Goal: Transaction & Acquisition: Purchase product/service

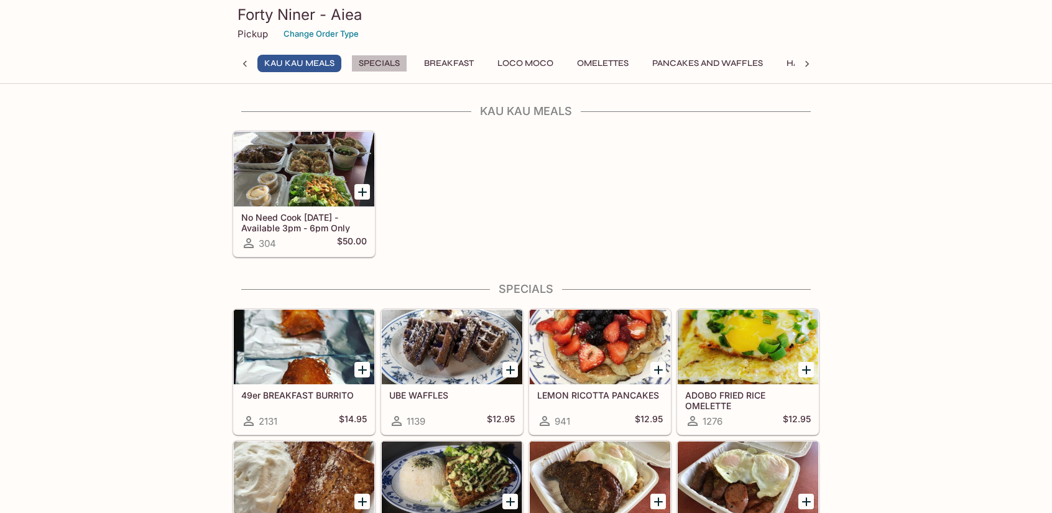
click at [372, 63] on button "Specials" at bounding box center [379, 63] width 56 height 17
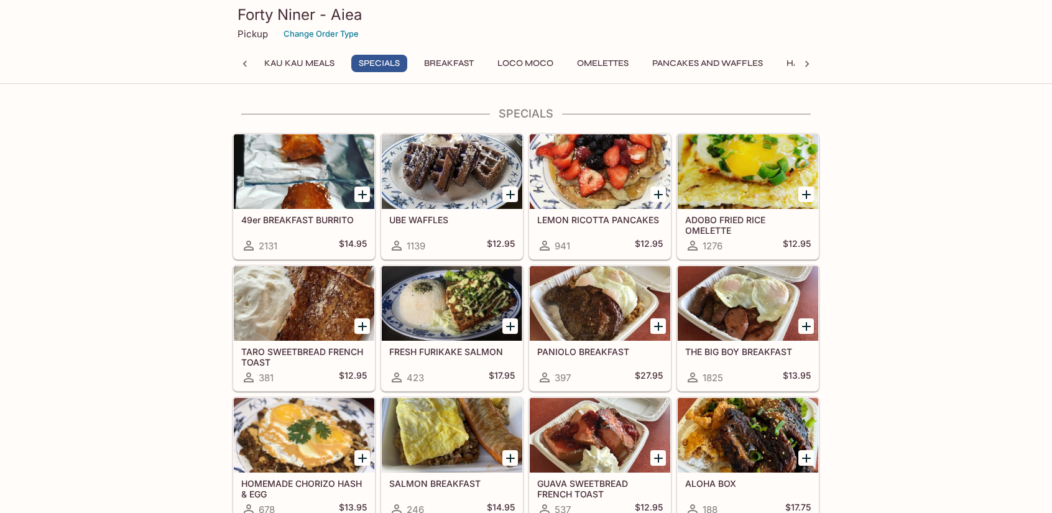
click at [440, 58] on button "Breakfast" at bounding box center [448, 63] width 63 height 17
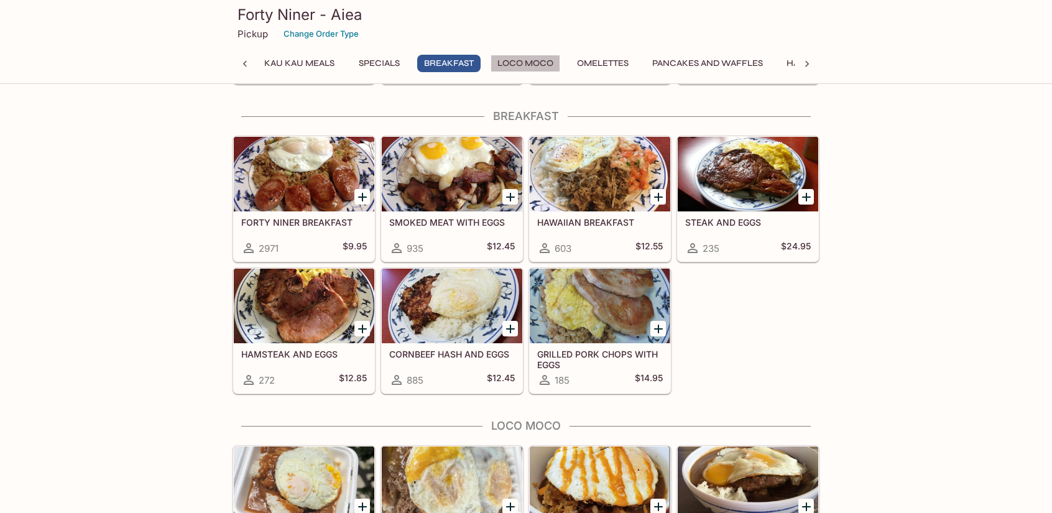
click at [527, 58] on button "Loco Moco" at bounding box center [526, 63] width 70 height 17
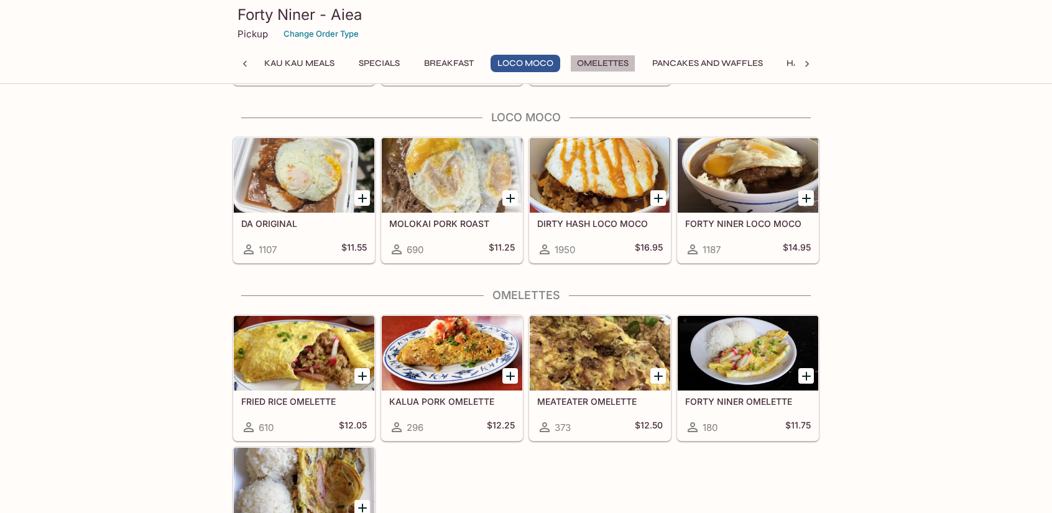
click at [603, 64] on button "Omelettes" at bounding box center [602, 63] width 65 height 17
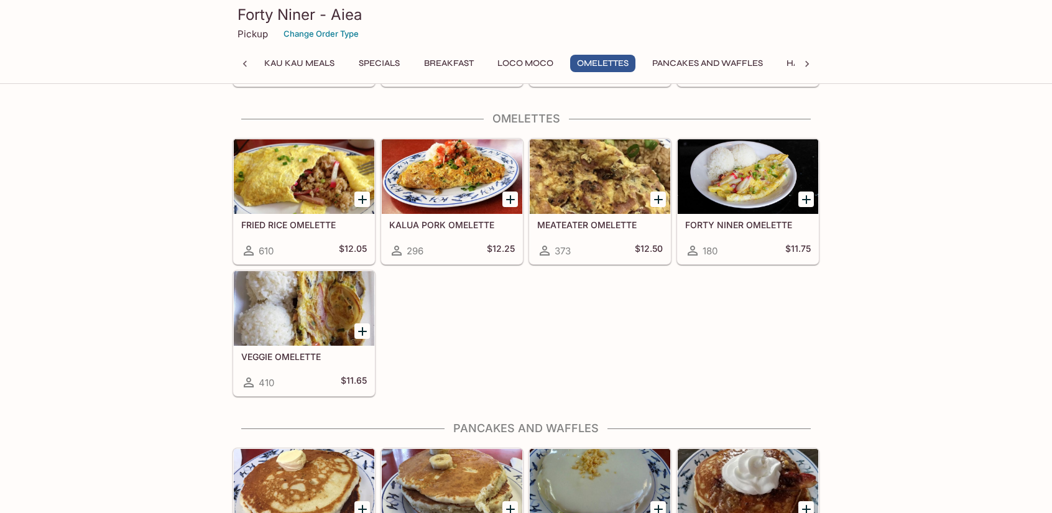
click at [691, 58] on button "Pancakes and Waffles" at bounding box center [707, 63] width 124 height 17
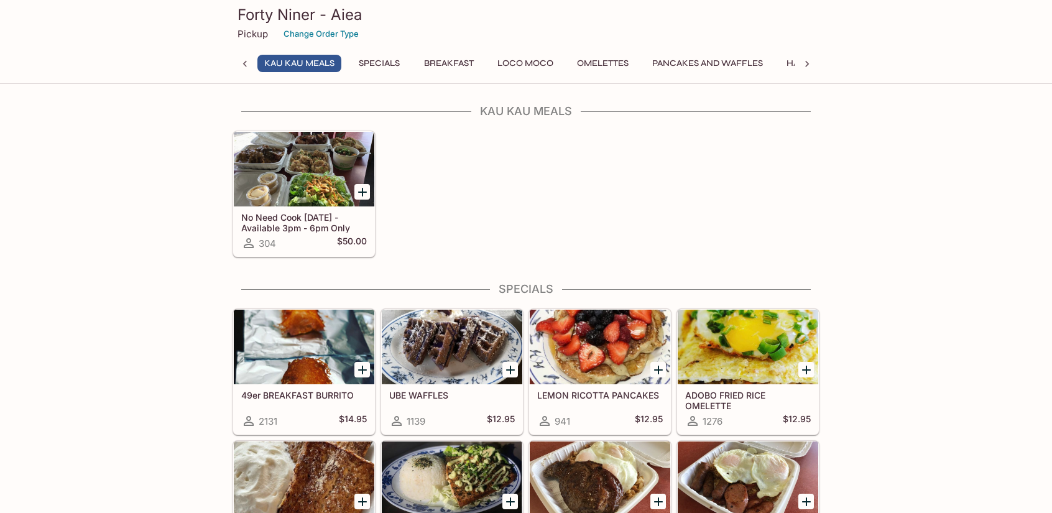
click at [489, 198] on div "No Need Cook Today - Available 3pm - 6pm Only 304 $50.00" at bounding box center [524, 192] width 592 height 132
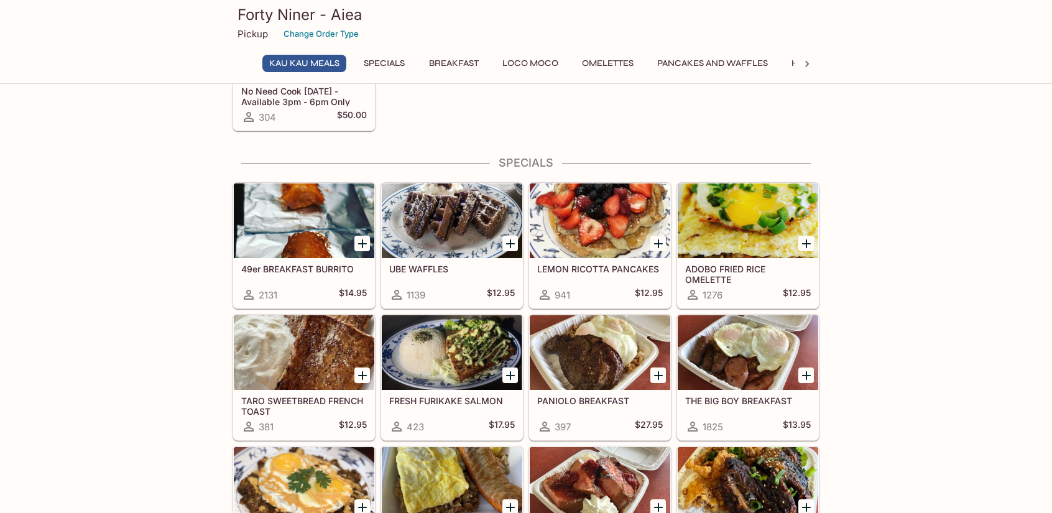
scroll to position [124, 0]
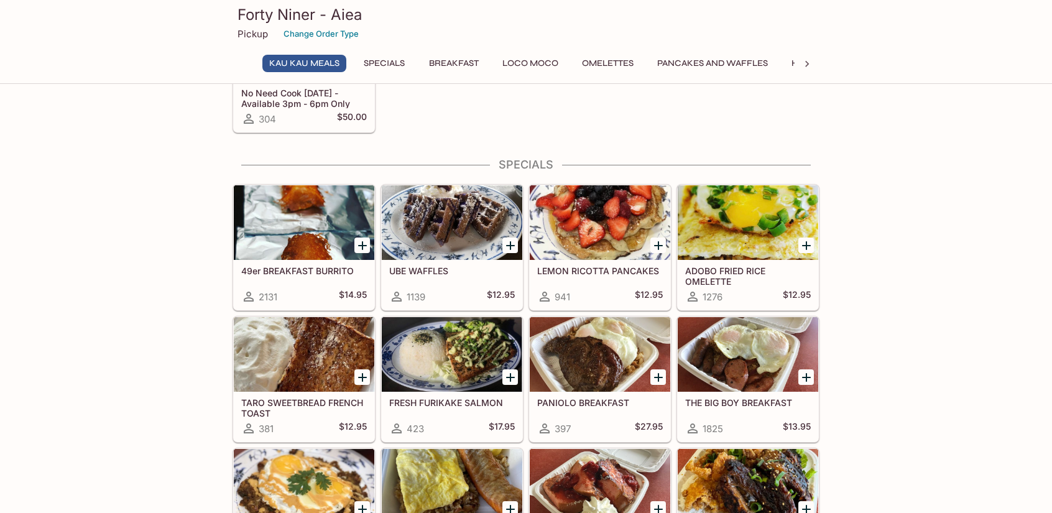
click at [358, 242] on icon "Add 49er BREAKFAST BURRITO" at bounding box center [362, 245] width 15 height 15
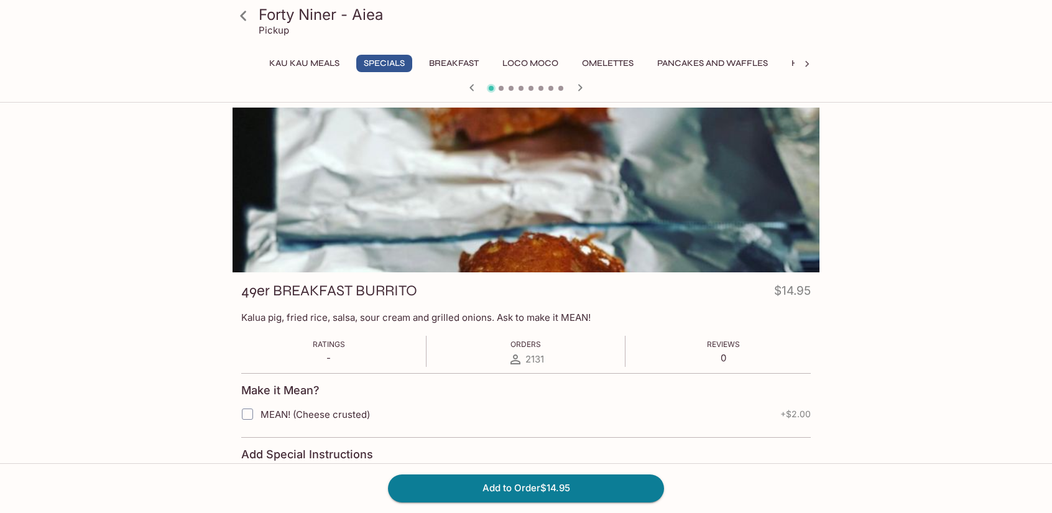
click at [693, 157] on div at bounding box center [526, 190] width 587 height 165
click at [580, 87] on icon "button" at bounding box center [580, 87] width 15 height 15
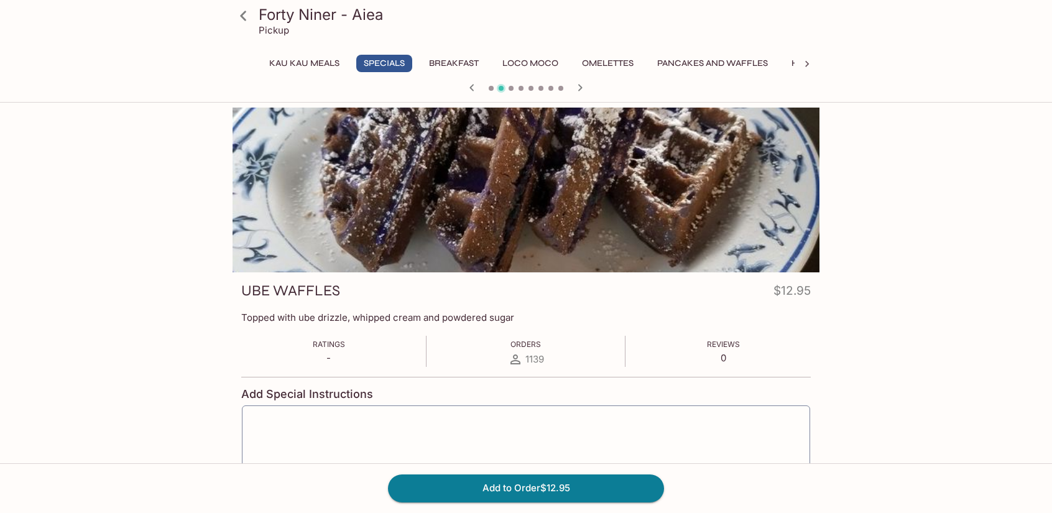
click at [580, 87] on icon "button" at bounding box center [580, 87] width 15 height 15
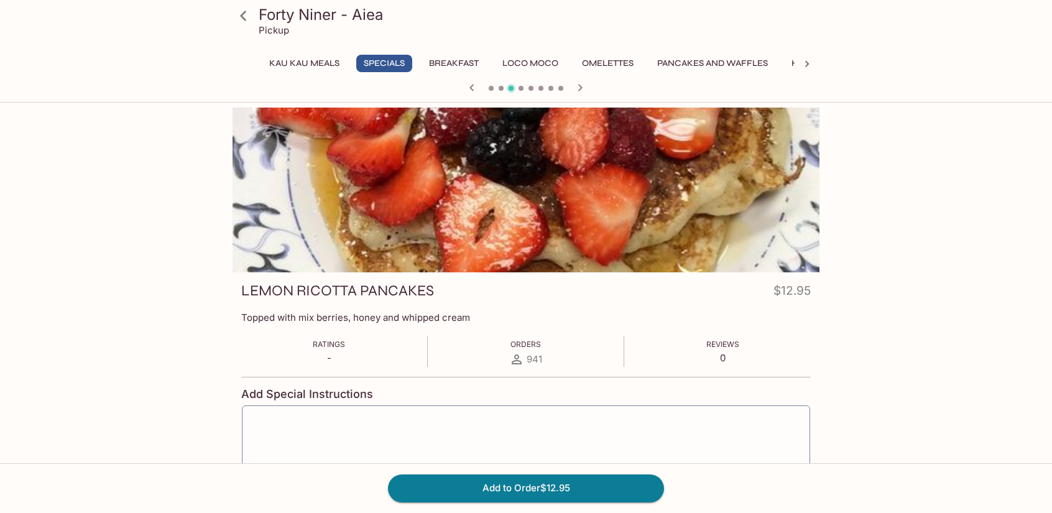
click at [469, 86] on icon "button" at bounding box center [471, 87] width 15 height 15
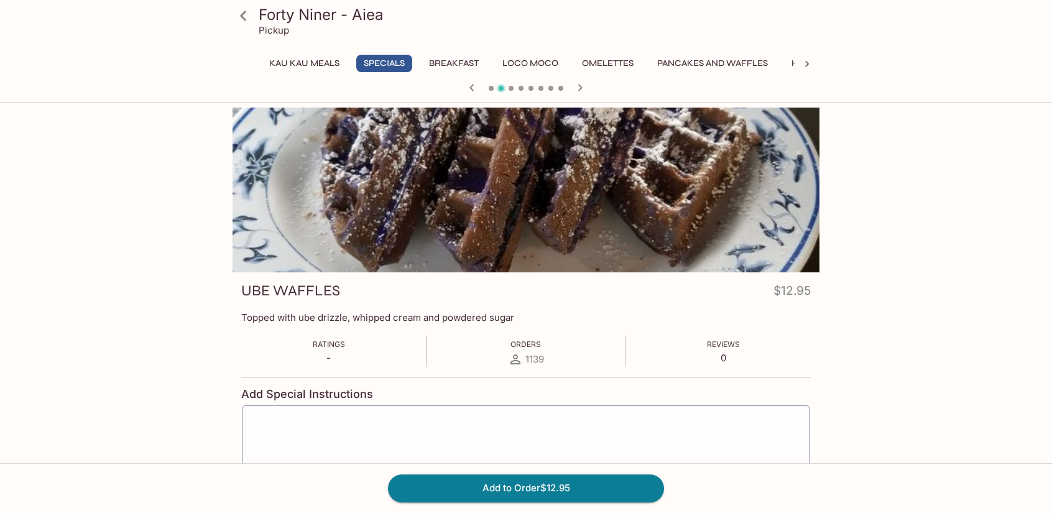
click at [470, 86] on icon "button" at bounding box center [471, 87] width 15 height 15
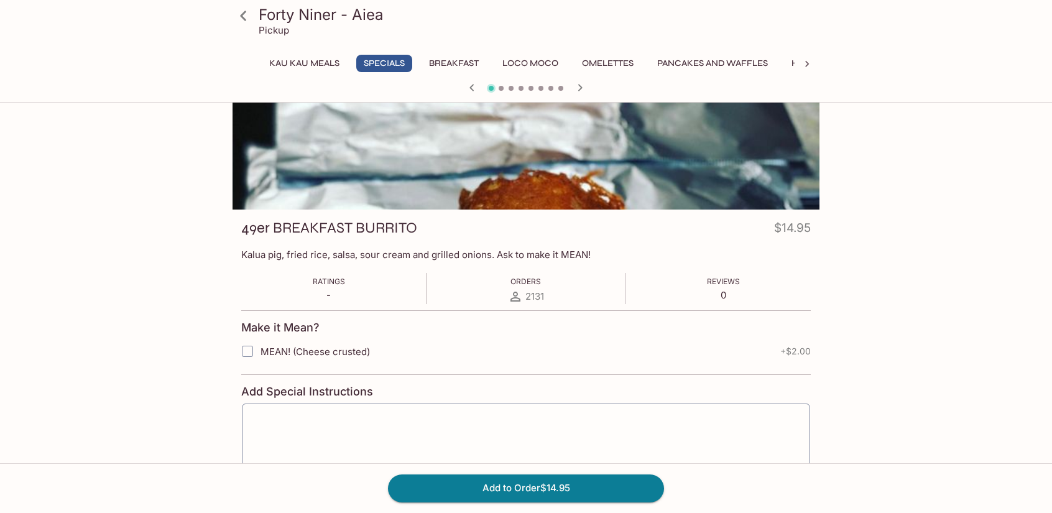
scroll to position [124, 0]
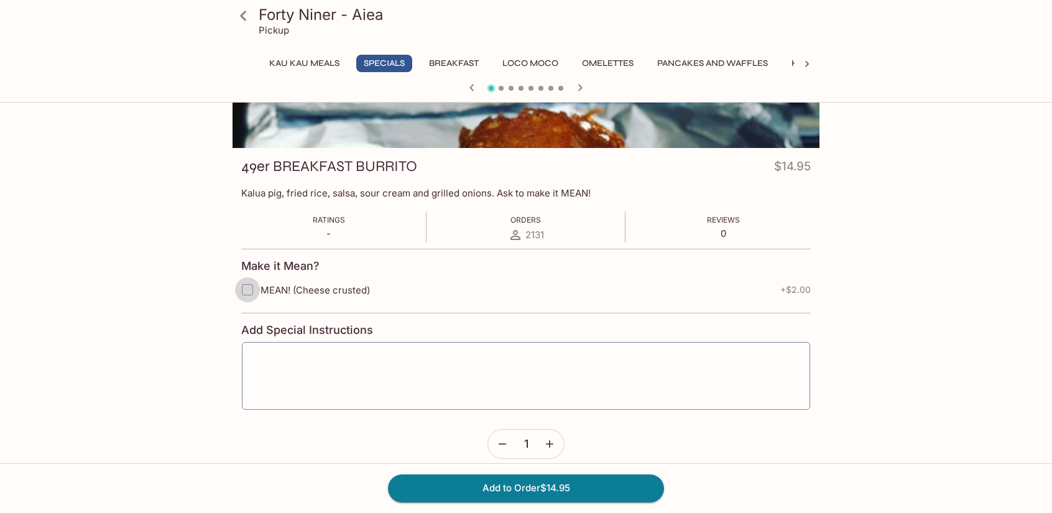
click at [249, 287] on input "MEAN! (Cheese crusted)" at bounding box center [247, 289] width 25 height 25
checkbox input "true"
click at [457, 486] on button "Add to Order $16.95" at bounding box center [526, 487] width 276 height 27
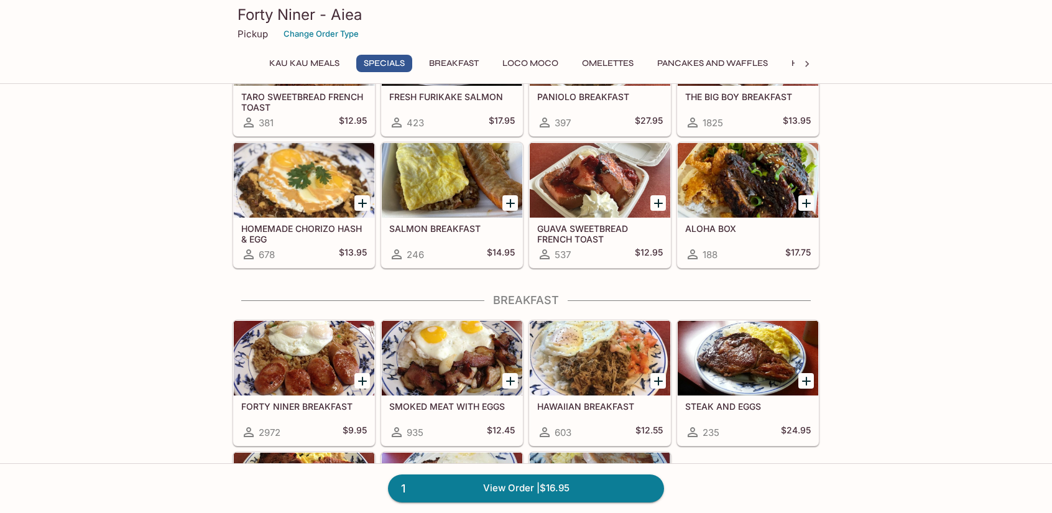
scroll to position [435, 0]
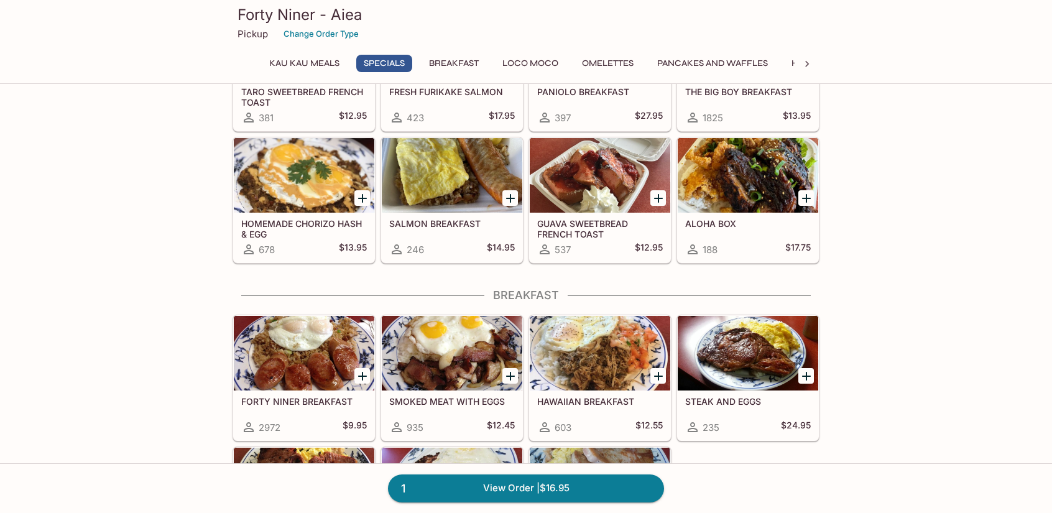
click at [752, 177] on div at bounding box center [748, 175] width 141 height 75
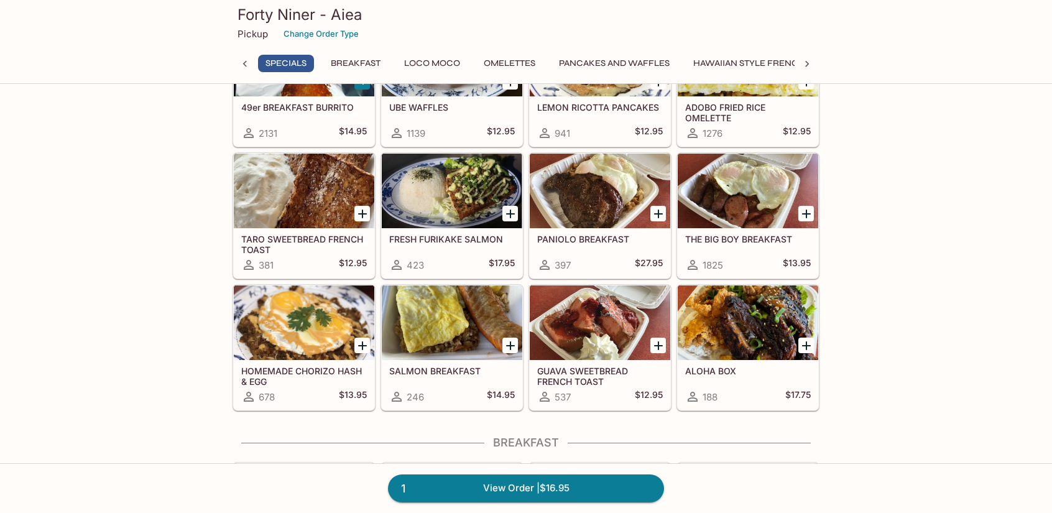
click at [808, 341] on icon "Add ALOHA BOX" at bounding box center [806, 345] width 15 height 15
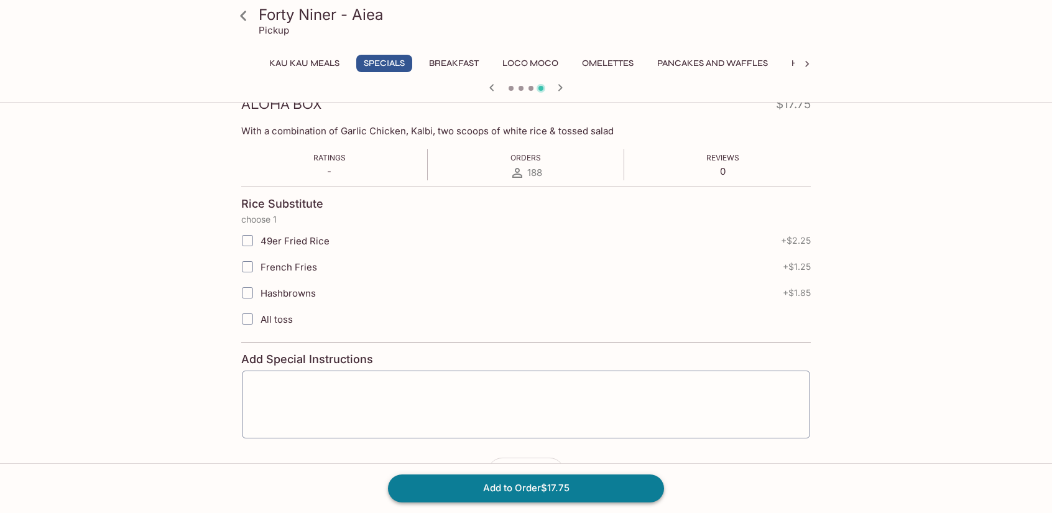
click at [548, 493] on button "Add to Order $17.75" at bounding box center [526, 487] width 276 height 27
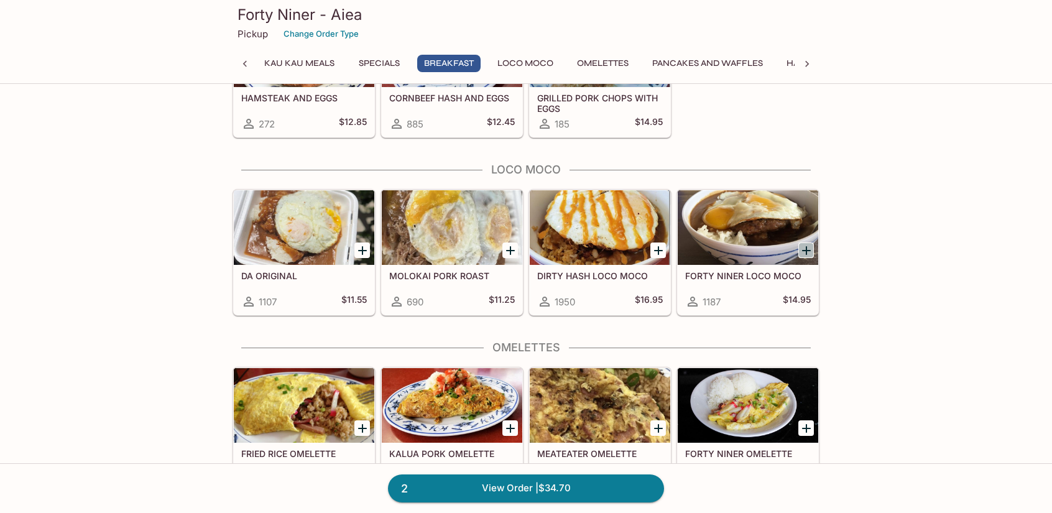
click at [808, 243] on icon "Add FORTY NINER LOCO MOCO" at bounding box center [806, 250] width 15 height 15
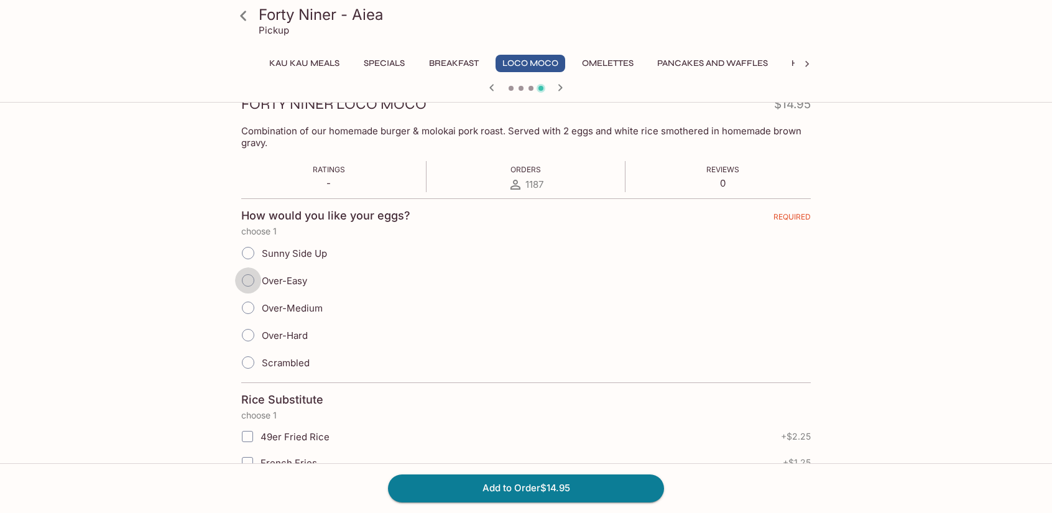
click at [257, 282] on input "Over-Easy" at bounding box center [248, 280] width 26 height 26
radio input "true"
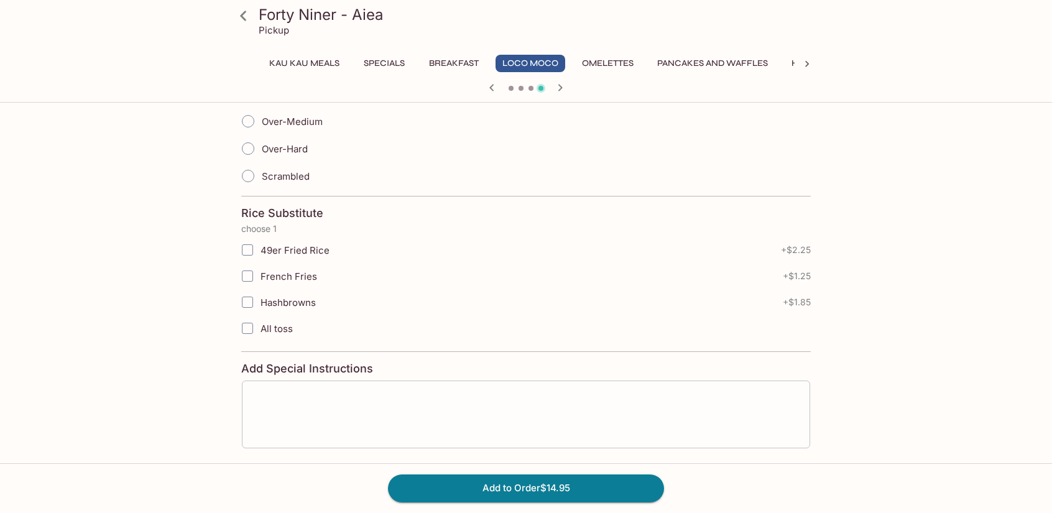
click at [362, 409] on textarea at bounding box center [526, 413] width 551 height 47
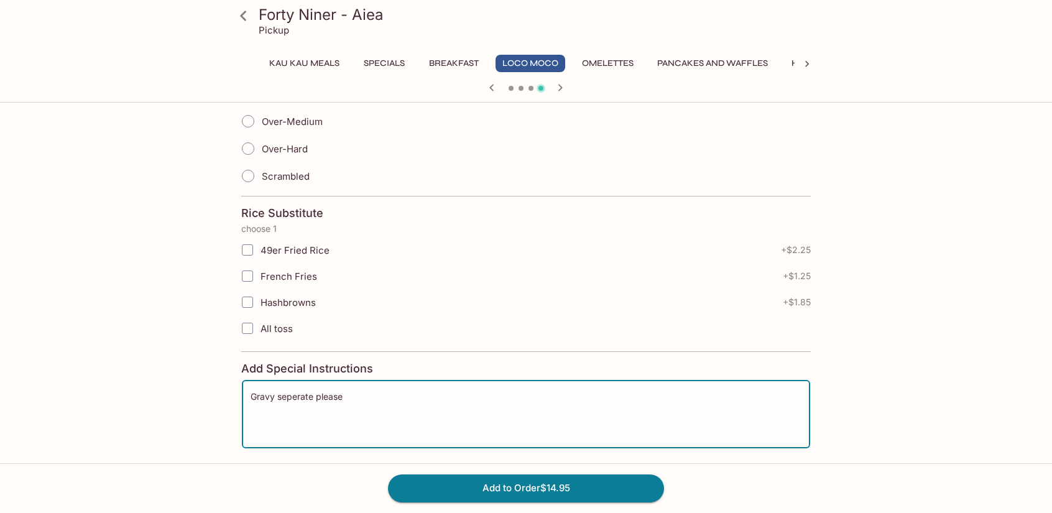
click at [287, 390] on textarea "Gravy seperate please" at bounding box center [526, 413] width 551 height 47
click at [484, 400] on textarea "Gravy separate please" at bounding box center [526, 413] width 551 height 47
type textarea "Gravy separate please"
click at [559, 494] on button "Add to Order $14.95" at bounding box center [526, 487] width 276 height 27
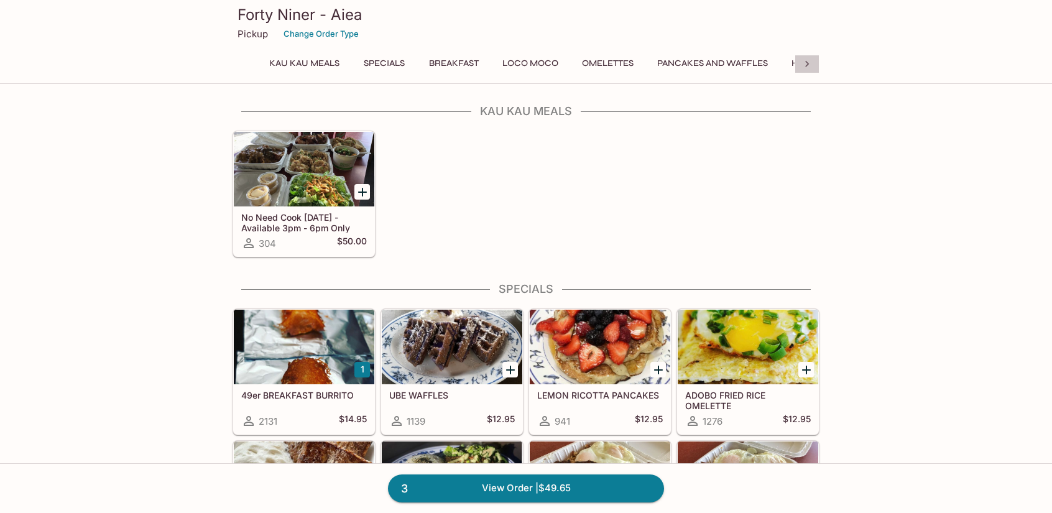
click at [804, 67] on icon at bounding box center [807, 64] width 12 height 12
click at [545, 64] on button "Burgers and Sandwiches" at bounding box center [519, 63] width 139 height 17
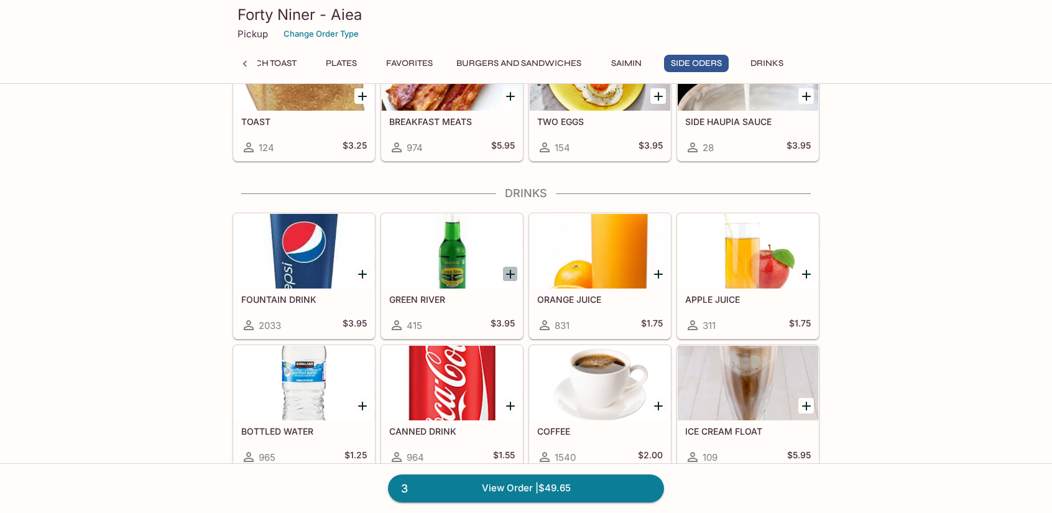
click at [511, 267] on icon "Add GREEN RIVER" at bounding box center [510, 274] width 15 height 15
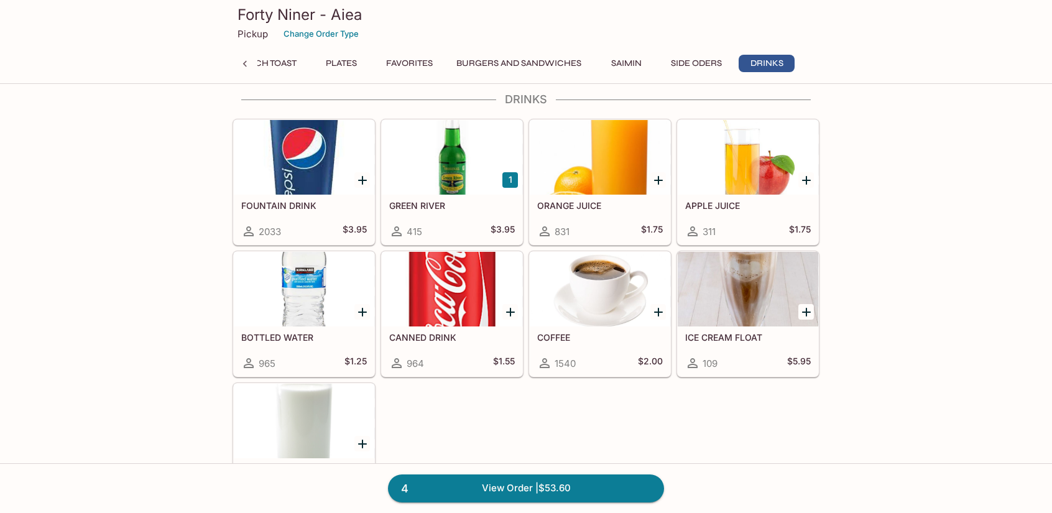
scroll to position [3832, 0]
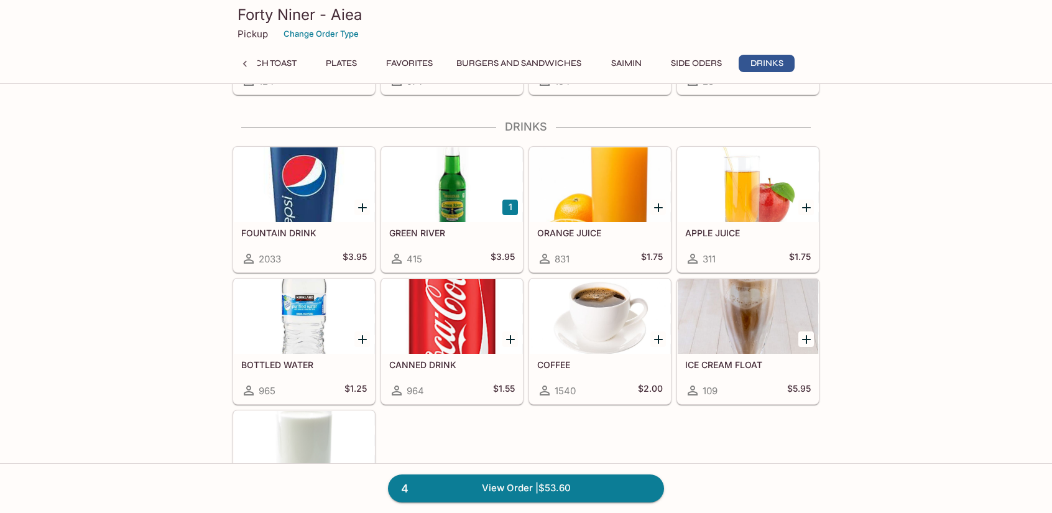
click at [361, 203] on icon "Add FOUNTAIN DRINK" at bounding box center [362, 207] width 9 height 9
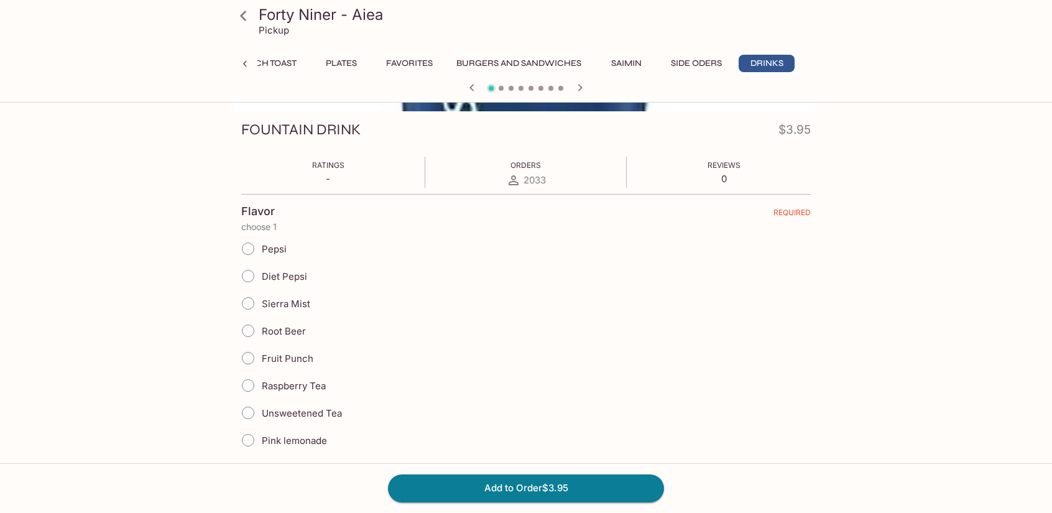
scroll to position [187, 0]
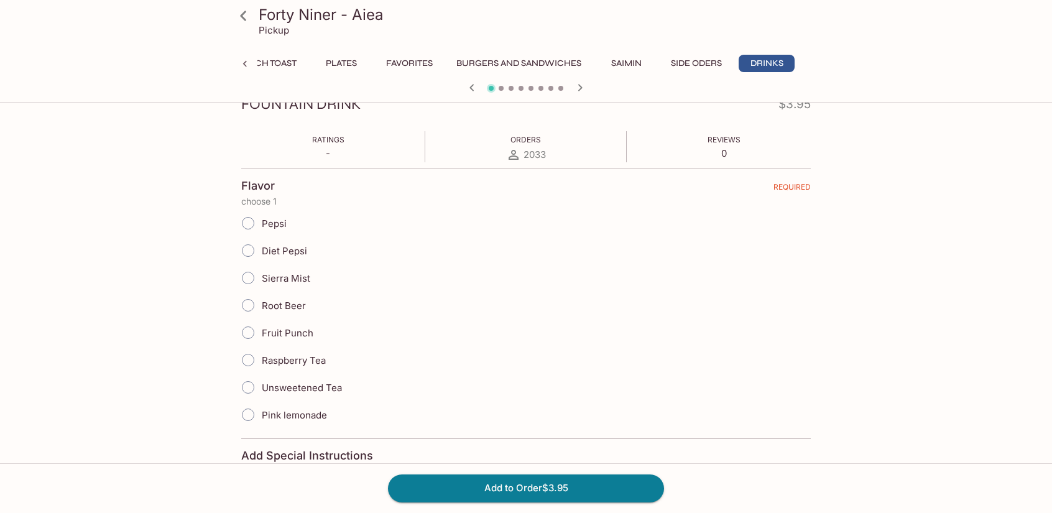
click at [248, 328] on input "Fruit Punch" at bounding box center [248, 333] width 26 height 26
radio input "true"
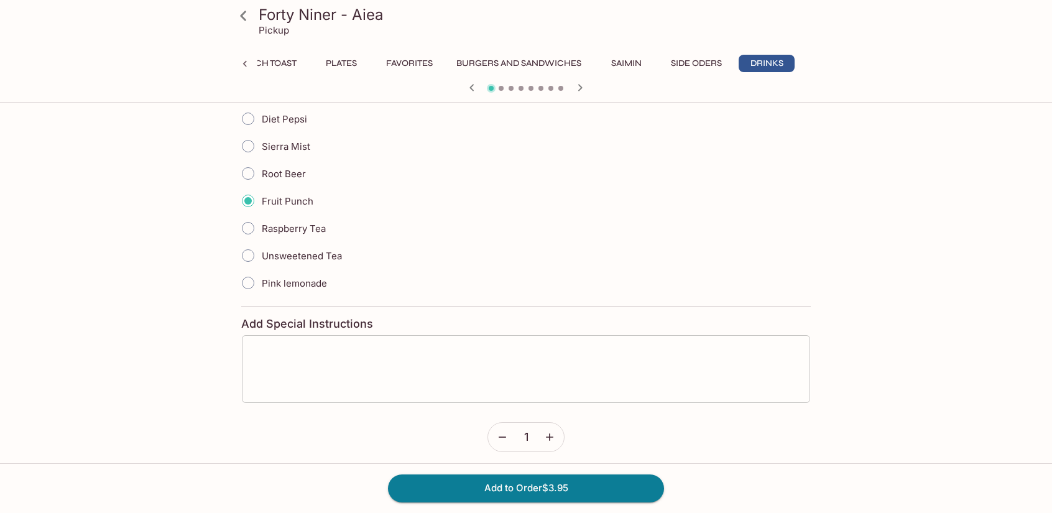
scroll to position [321, 0]
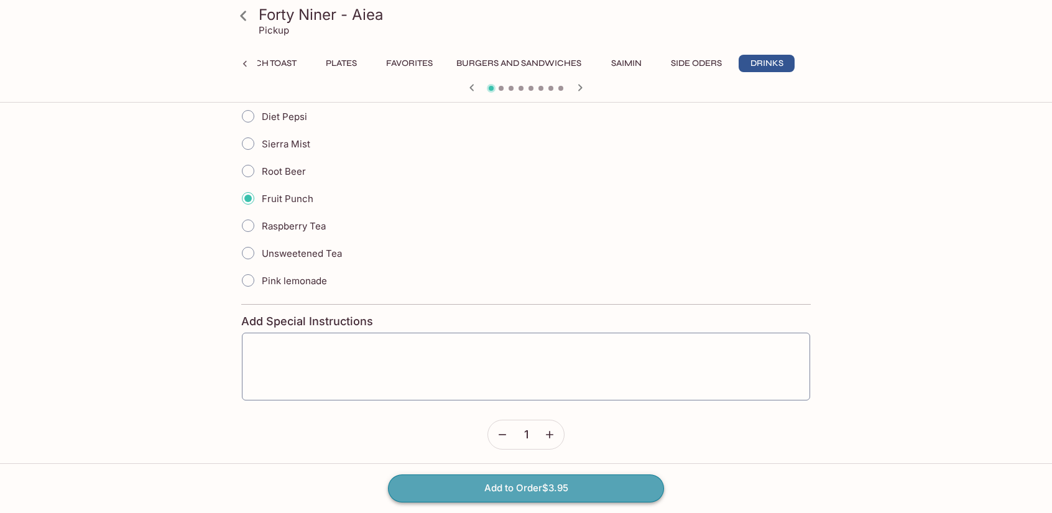
click at [541, 494] on button "Add to Order $3.95" at bounding box center [526, 487] width 276 height 27
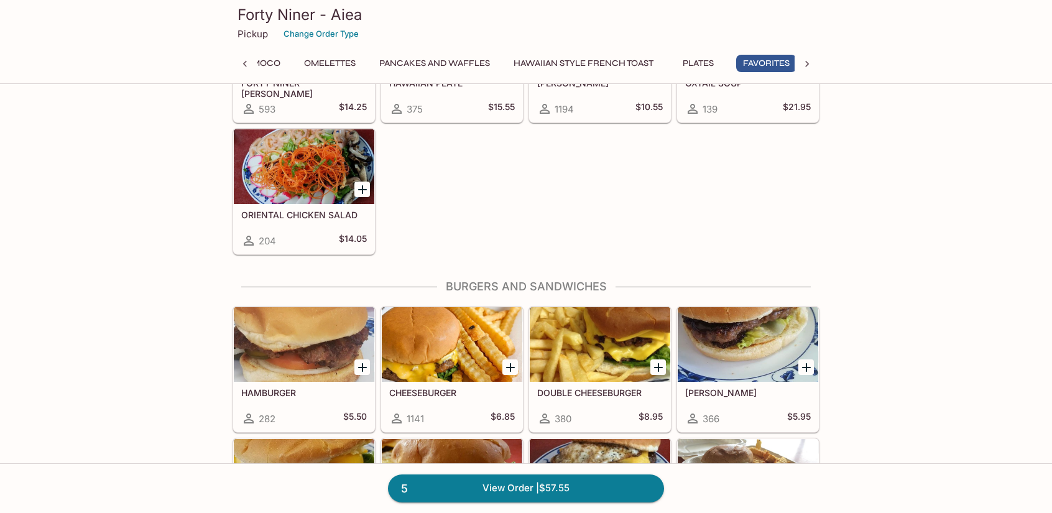
scroll to position [0, 283]
click at [809, 64] on icon at bounding box center [807, 64] width 12 height 12
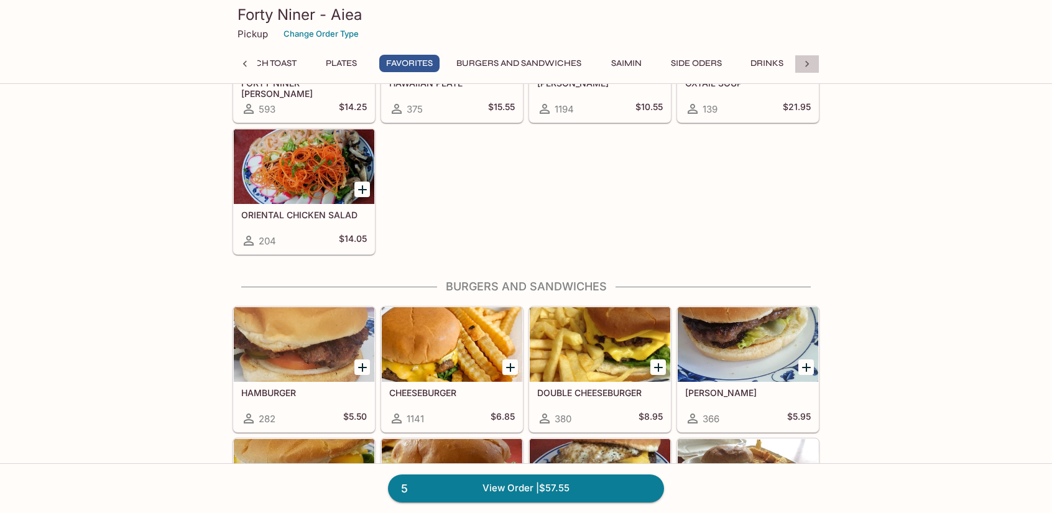
click at [809, 64] on div "Kau Kau Meals Specials Breakfast Loco Moco Omelettes Pancakes and Waffles Hawai…" at bounding box center [526, 67] width 587 height 25
click at [769, 62] on button "Drinks" at bounding box center [767, 63] width 56 height 17
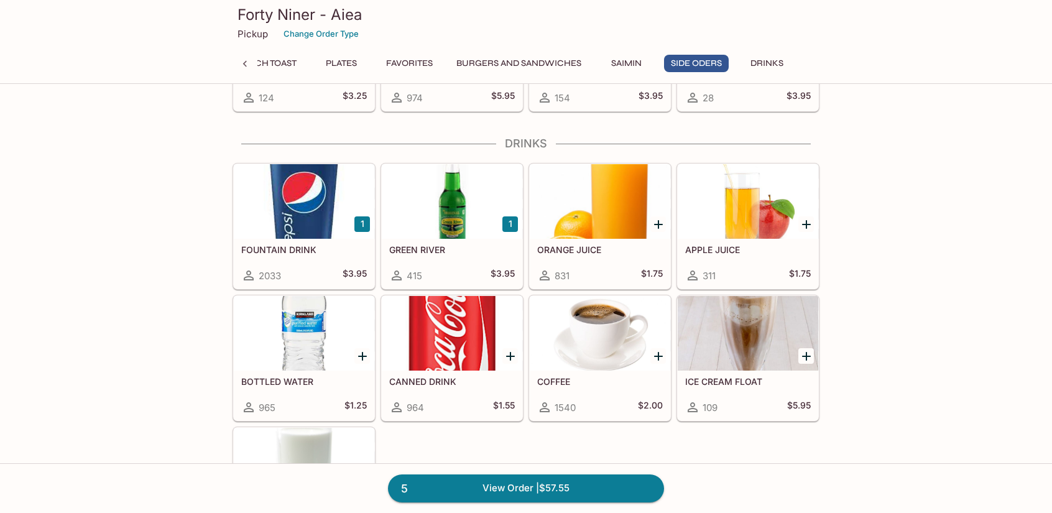
scroll to position [3825, 0]
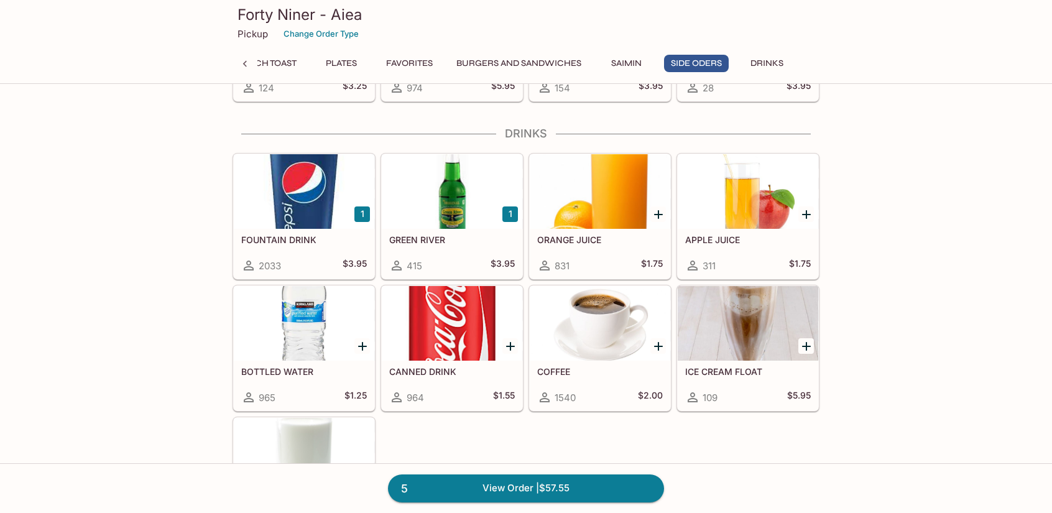
click at [349, 236] on div "FOUNTAIN DRINK 2033 $3.95" at bounding box center [304, 254] width 141 height 50
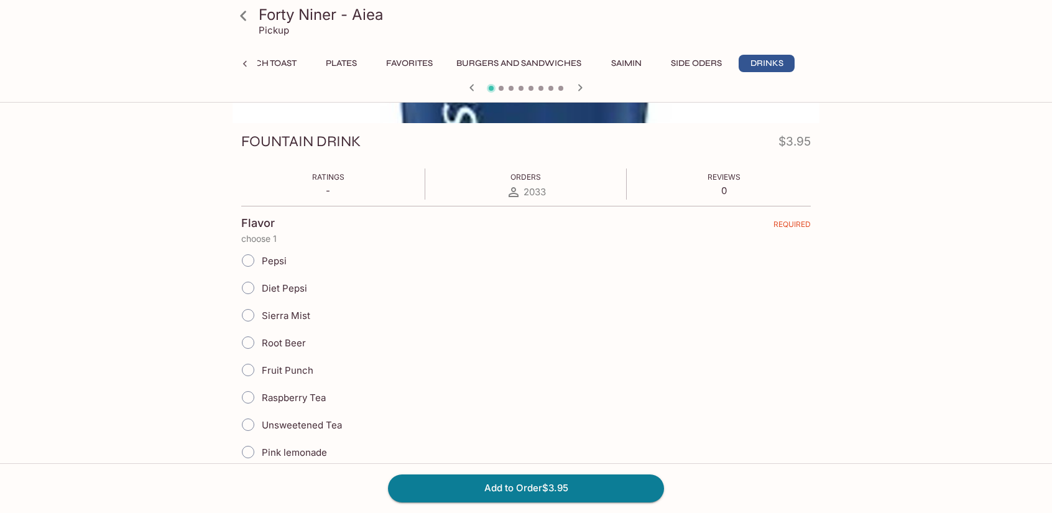
scroll to position [249, 0]
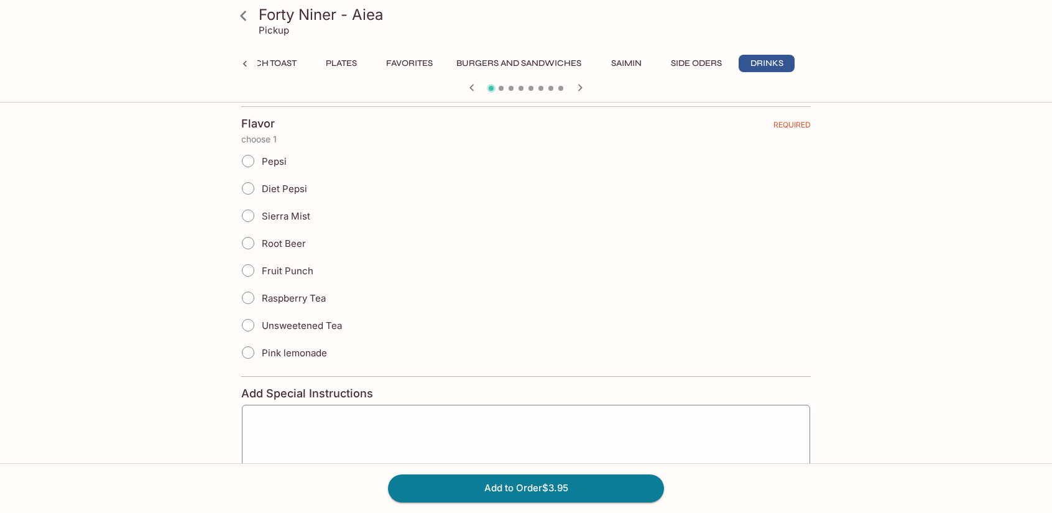
click at [245, 157] on input "Pepsi" at bounding box center [248, 161] width 26 height 26
radio input "true"
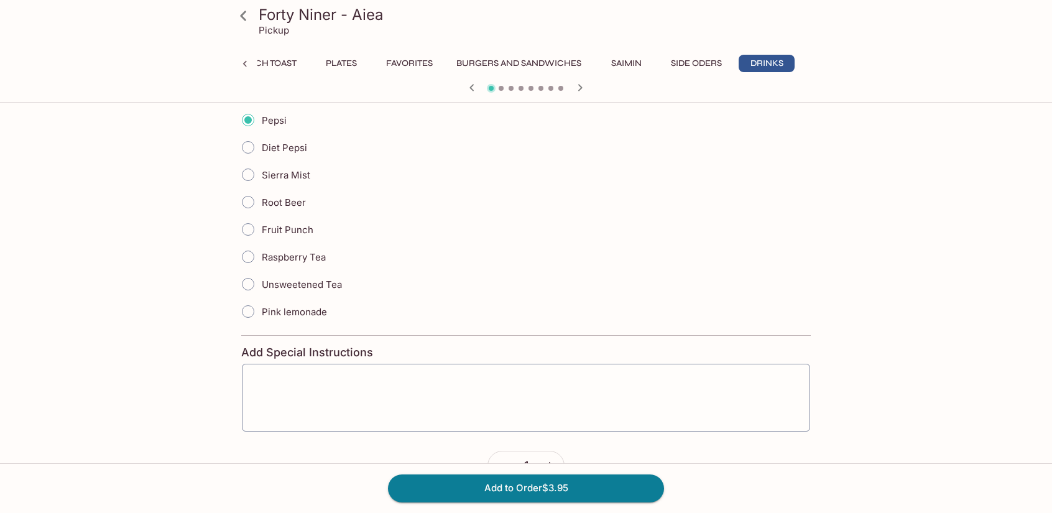
scroll to position [321, 0]
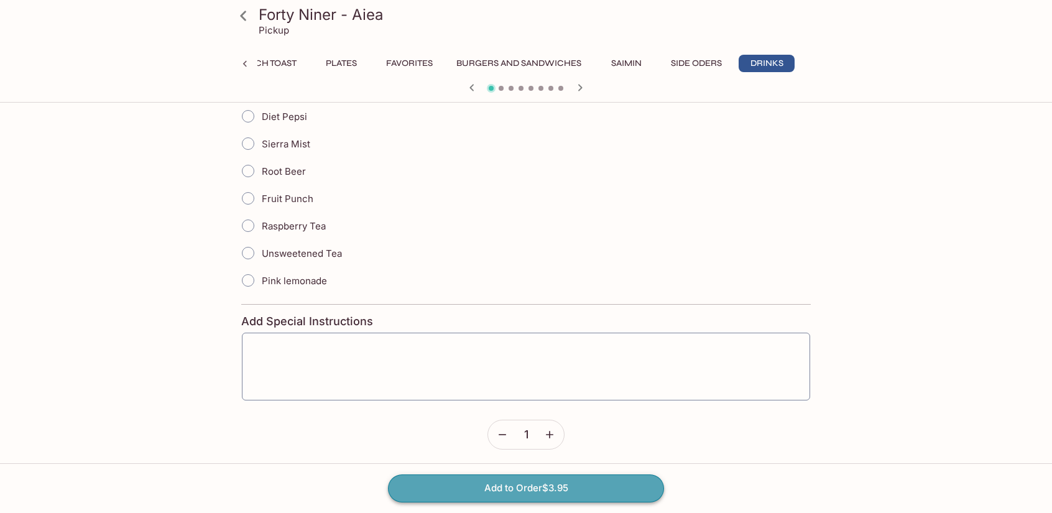
click at [495, 487] on button "Add to Order $3.95" at bounding box center [526, 487] width 276 height 27
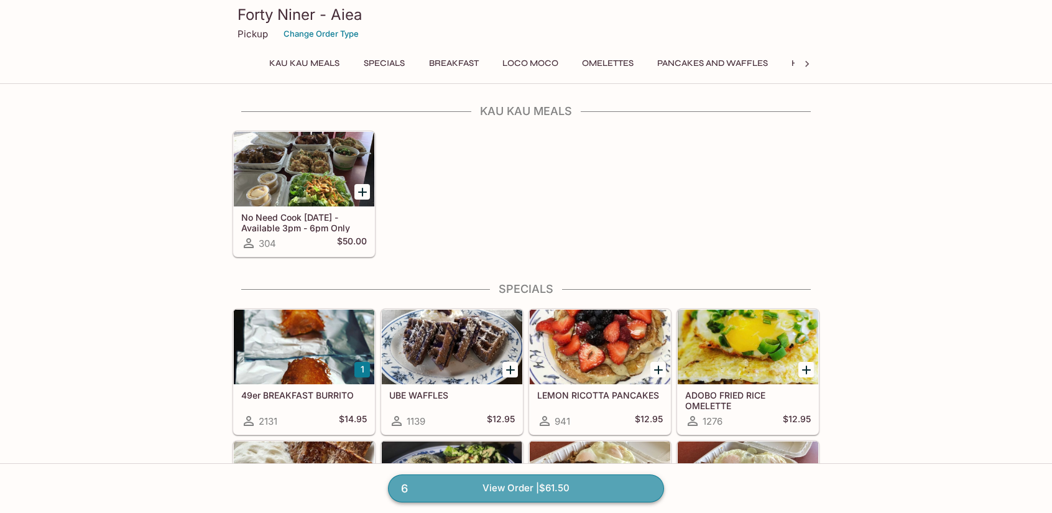
click at [559, 491] on link "6 View Order | $61.50" at bounding box center [526, 487] width 276 height 27
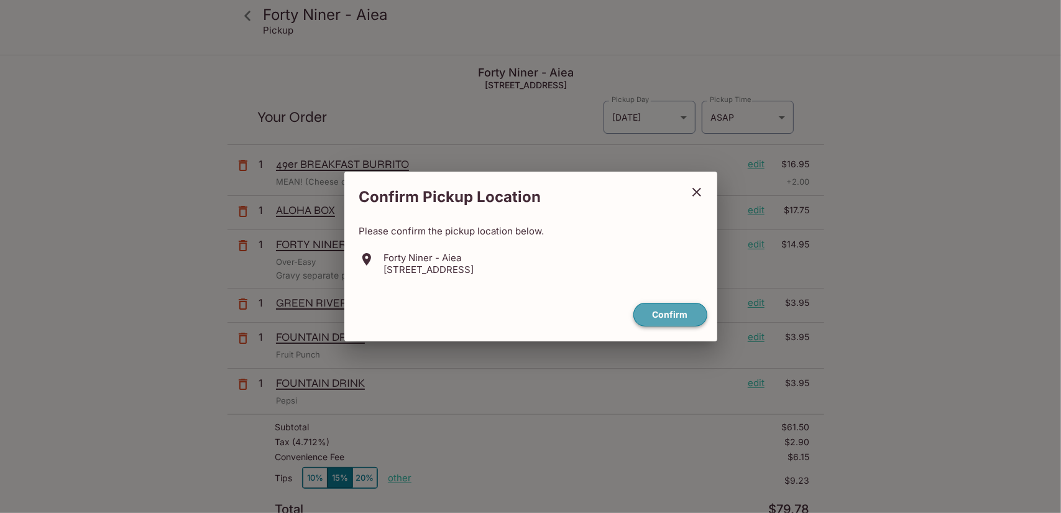
click at [686, 319] on button "Confirm" at bounding box center [671, 315] width 74 height 24
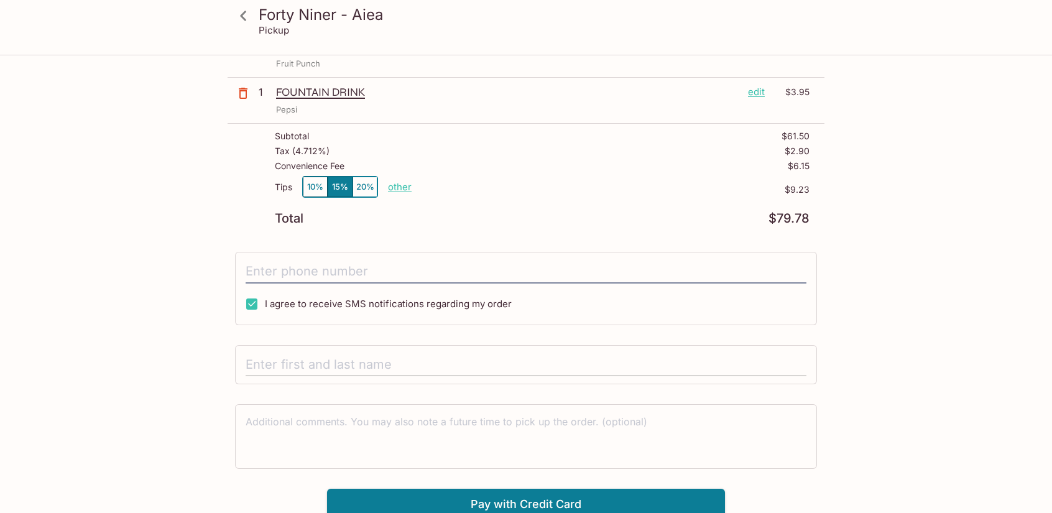
scroll to position [292, 0]
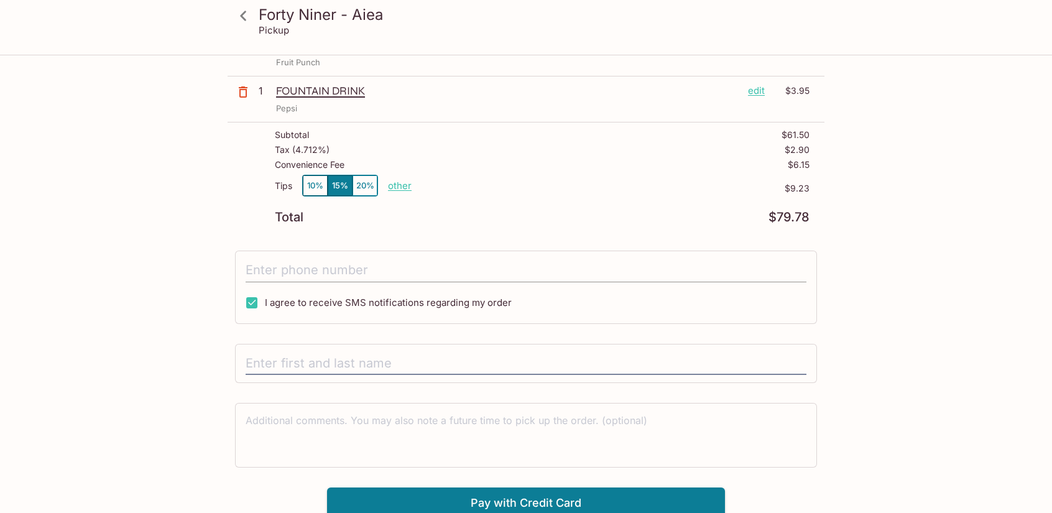
click at [323, 267] on input "tel" at bounding box center [526, 271] width 561 height 24
type input "[PHONE_NUMBER]"
click at [344, 356] on input "text" at bounding box center [526, 364] width 561 height 24
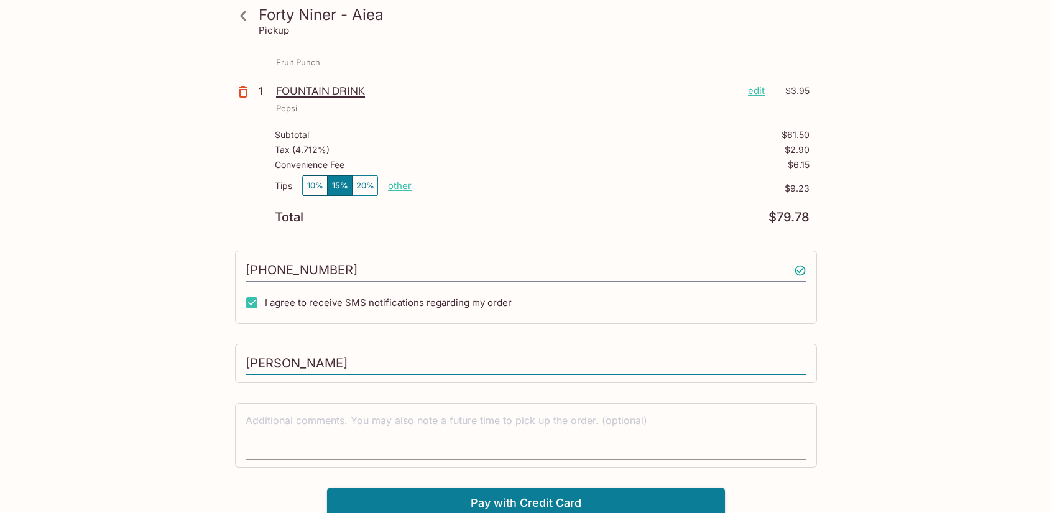
type input "[PERSON_NAME]"
click at [339, 444] on textarea at bounding box center [526, 434] width 561 height 43
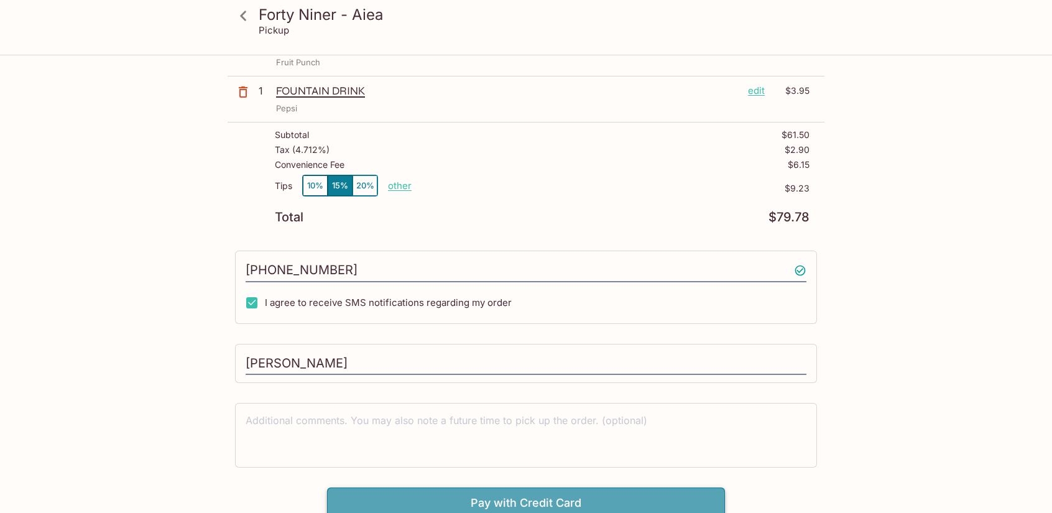
click at [507, 493] on button "Pay with Credit Card" at bounding box center [526, 502] width 398 height 31
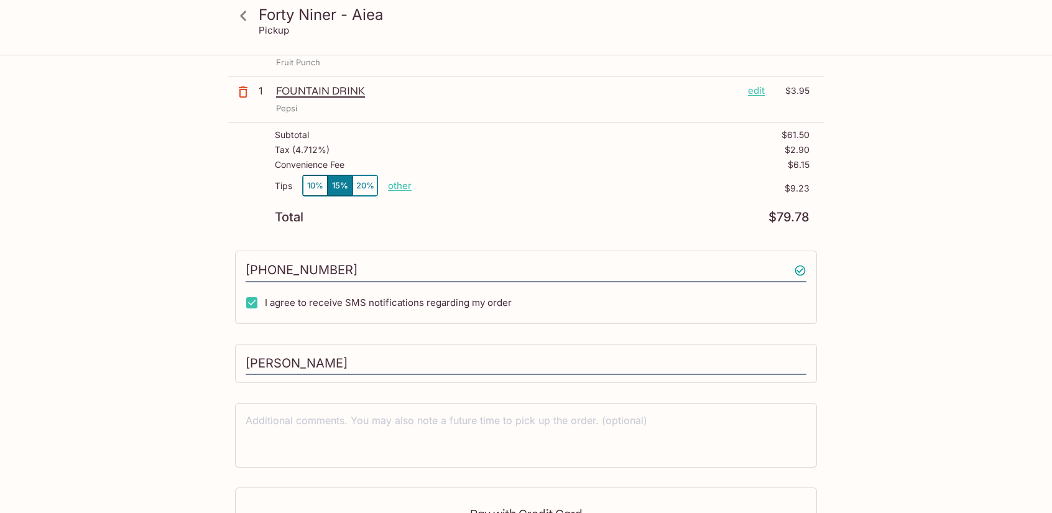
scroll to position [479, 0]
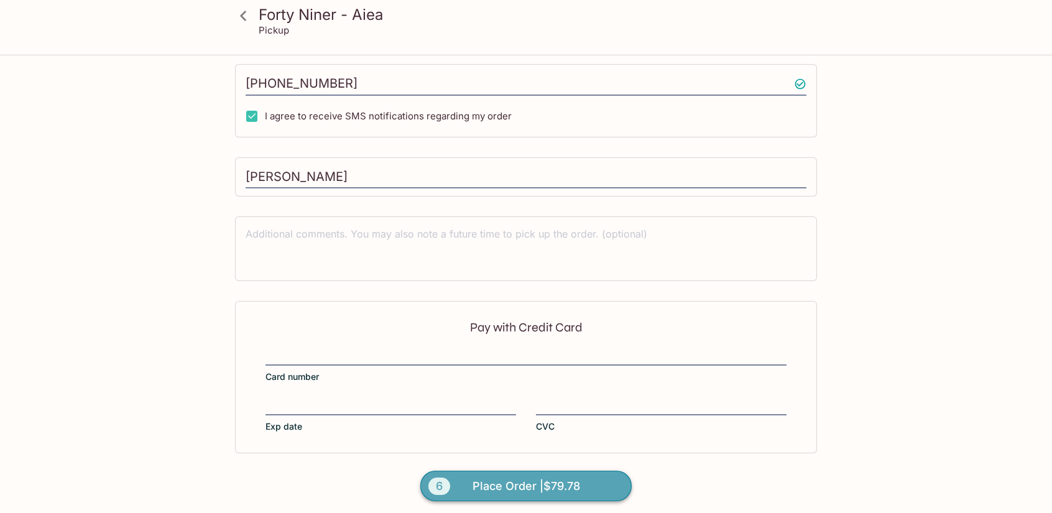
click at [542, 483] on span "Place Order | $79.78" at bounding box center [527, 486] width 108 height 20
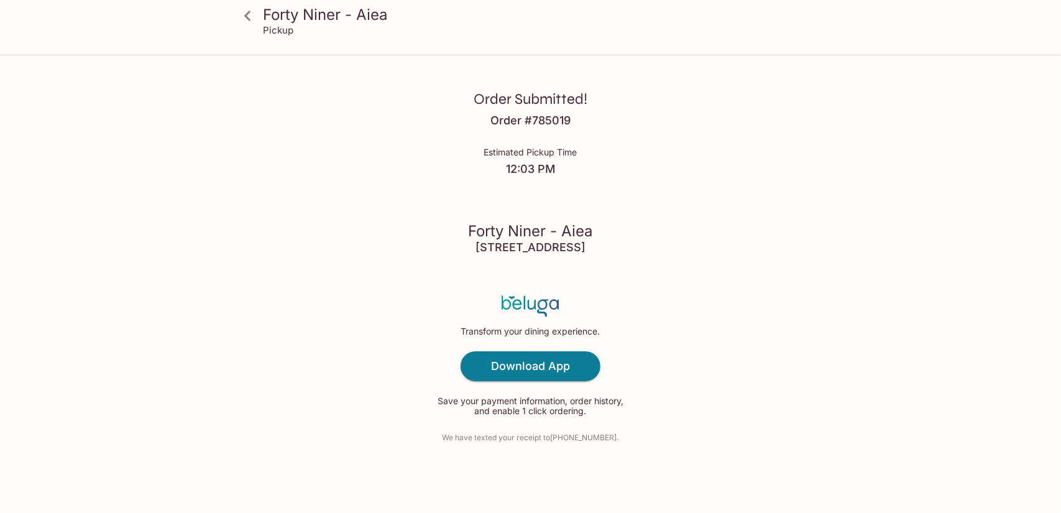
click at [678, 321] on div "Order Submitted! Order # 785019 Estimated Pickup Time 12:03 PM Forty Niner - [G…" at bounding box center [531, 256] width 796 height 513
click at [245, 11] on icon at bounding box center [248, 16] width 22 height 22
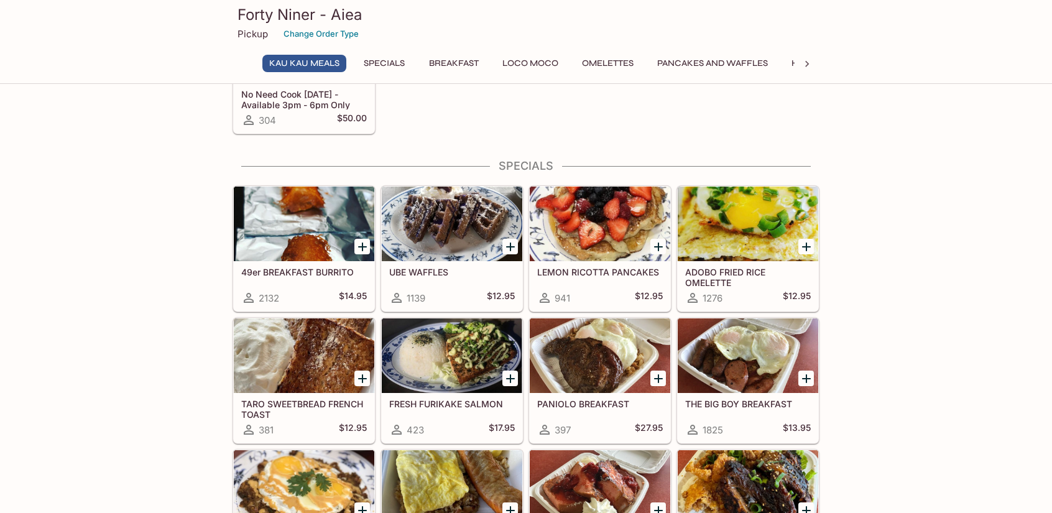
scroll to position [124, 0]
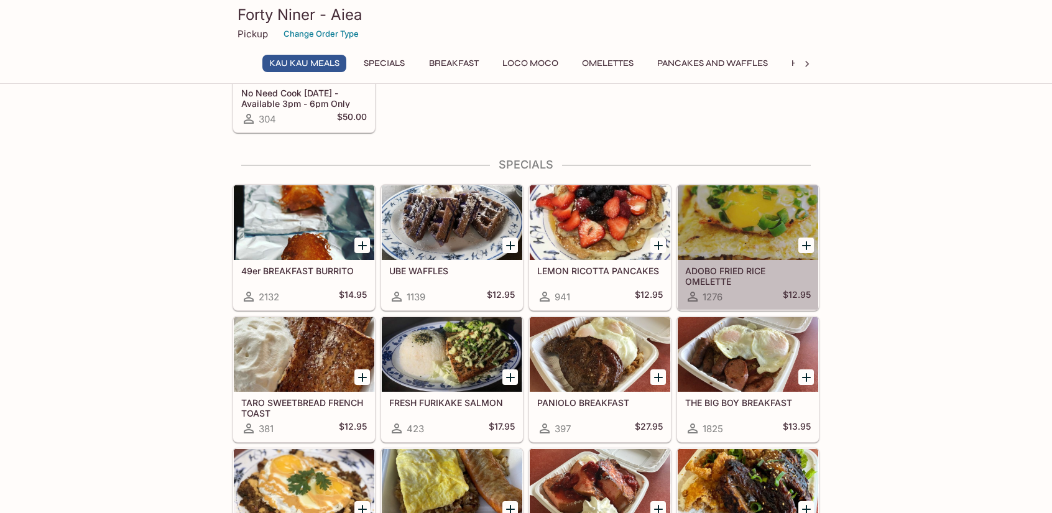
click at [761, 275] on h5 "ADOBO FRIED RICE OMELETTE" at bounding box center [748, 275] width 126 height 21
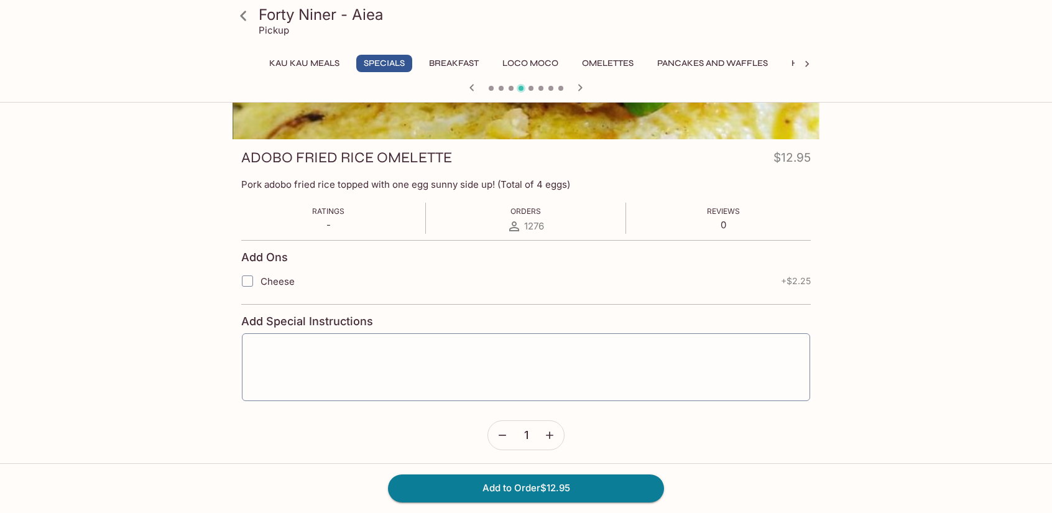
scroll to position [136, 0]
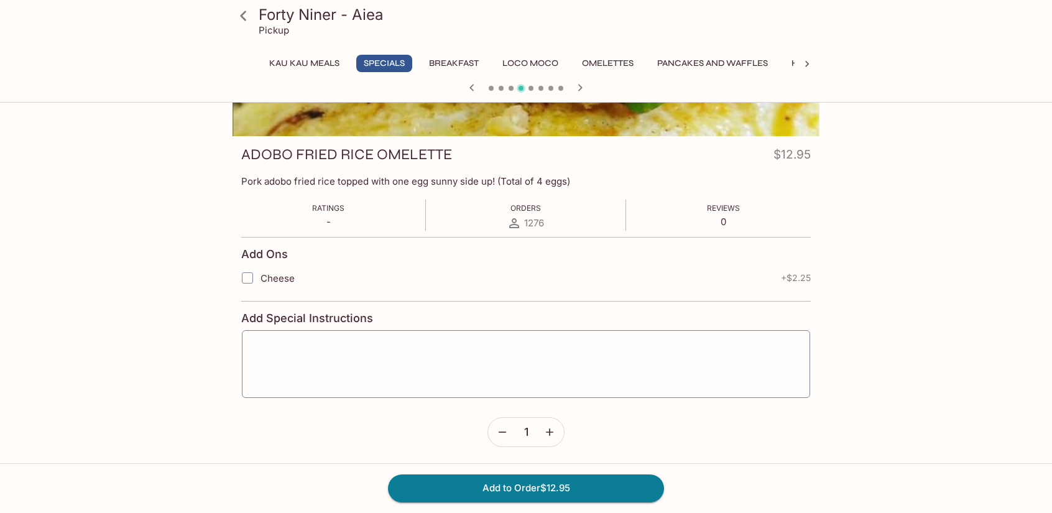
click at [809, 60] on icon at bounding box center [807, 64] width 12 height 12
click at [808, 60] on icon at bounding box center [807, 64] width 12 height 12
click at [806, 61] on div "Kau Kau Meals Specials Breakfast Loco Moco Omelettes Pancakes and Waffles Hawai…" at bounding box center [526, 67] width 587 height 25
click at [810, 61] on div "Kau Kau Meals Specials Breakfast Loco Moco Omelettes Pancakes and Waffles Hawai…" at bounding box center [526, 67] width 587 height 25
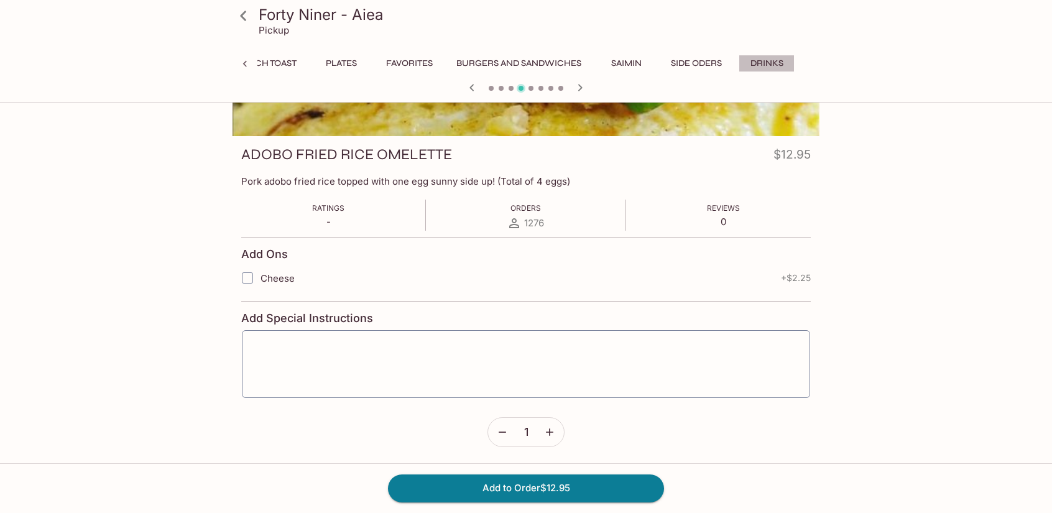
click at [773, 63] on button "Drinks" at bounding box center [767, 63] width 56 height 17
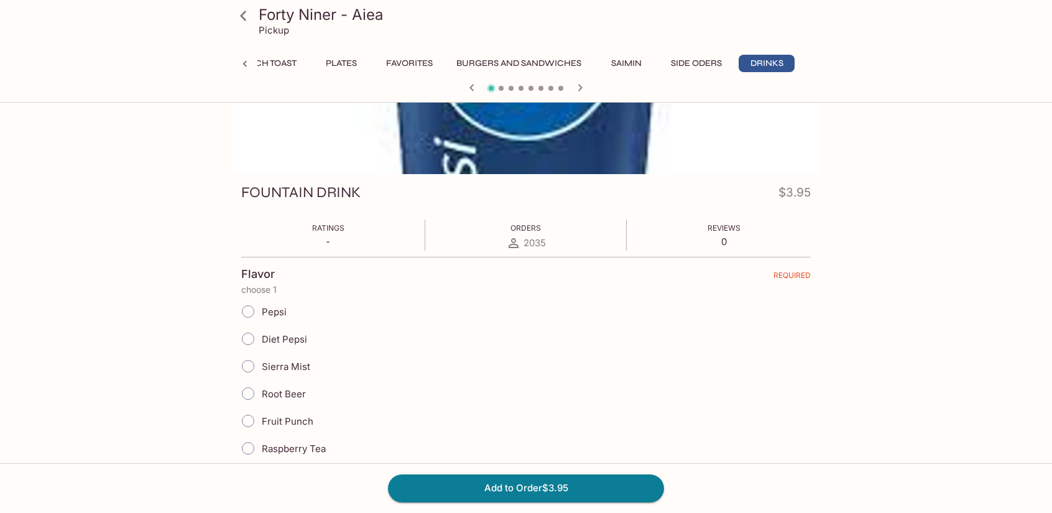
scroll to position [0, 0]
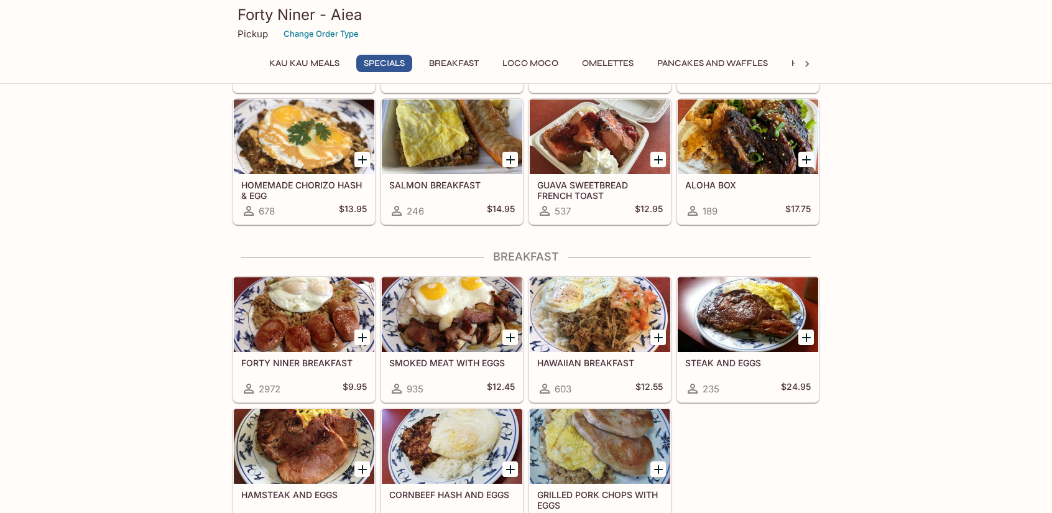
scroll to position [622, 0]
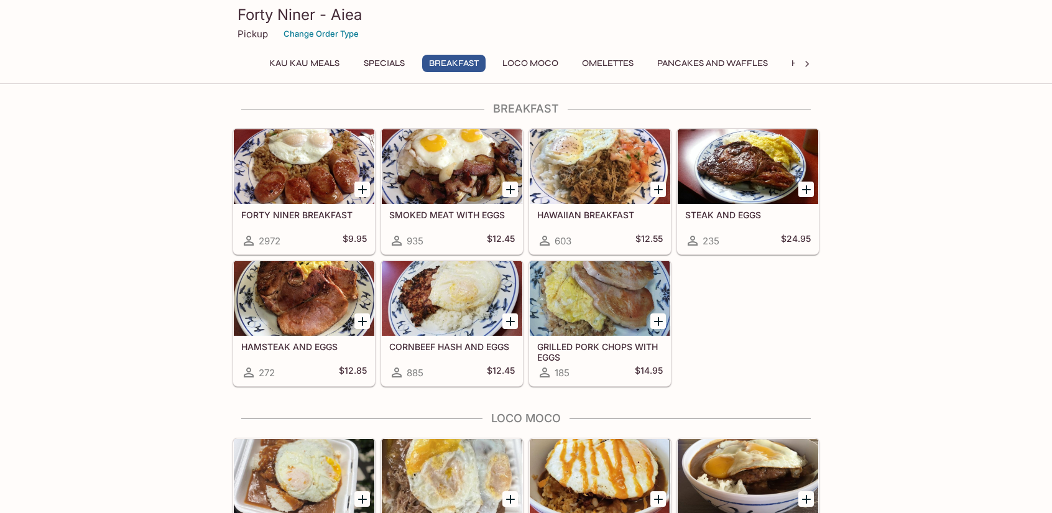
click at [805, 60] on icon at bounding box center [807, 64] width 12 height 12
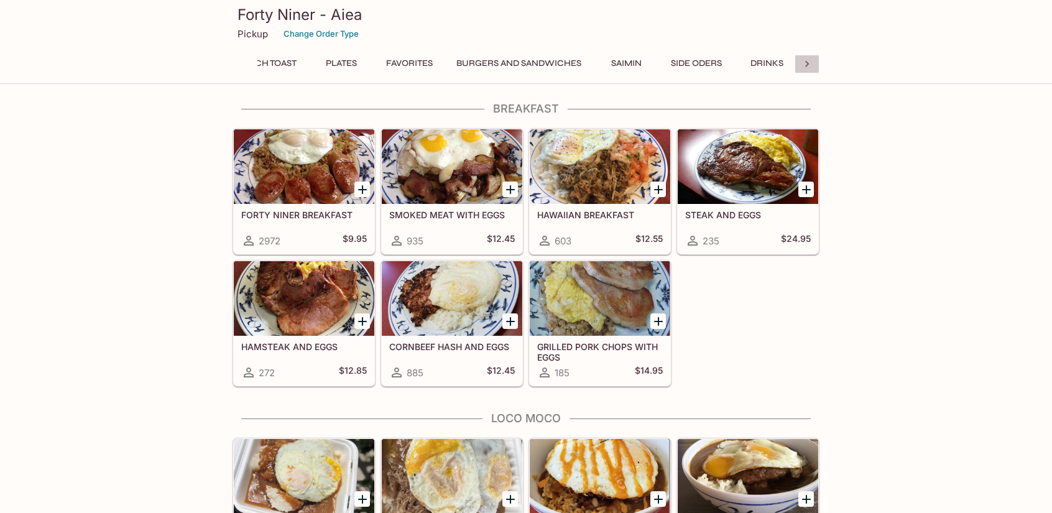
click at [805, 60] on icon at bounding box center [807, 64] width 12 height 12
click at [772, 58] on button "Drinks" at bounding box center [767, 63] width 56 height 17
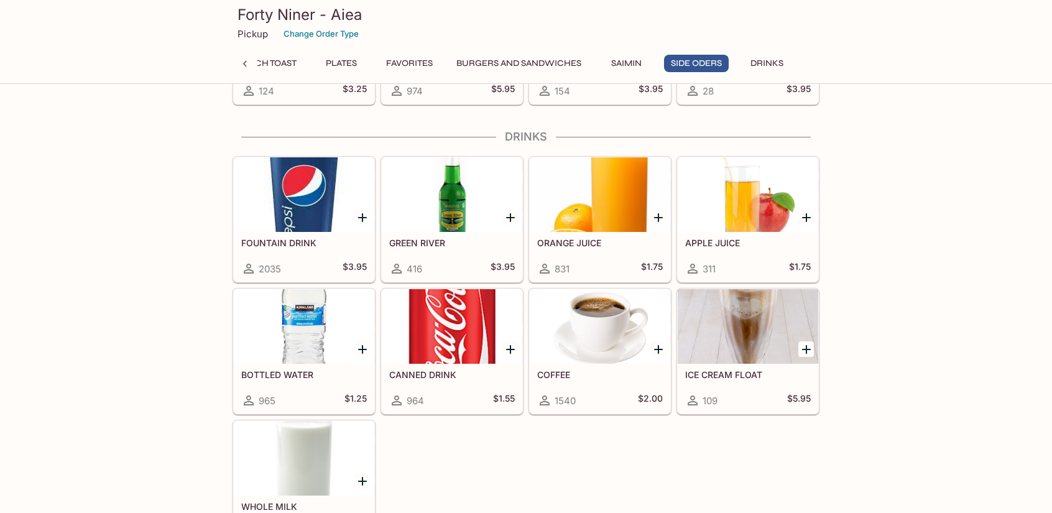
scroll to position [3825, 0]
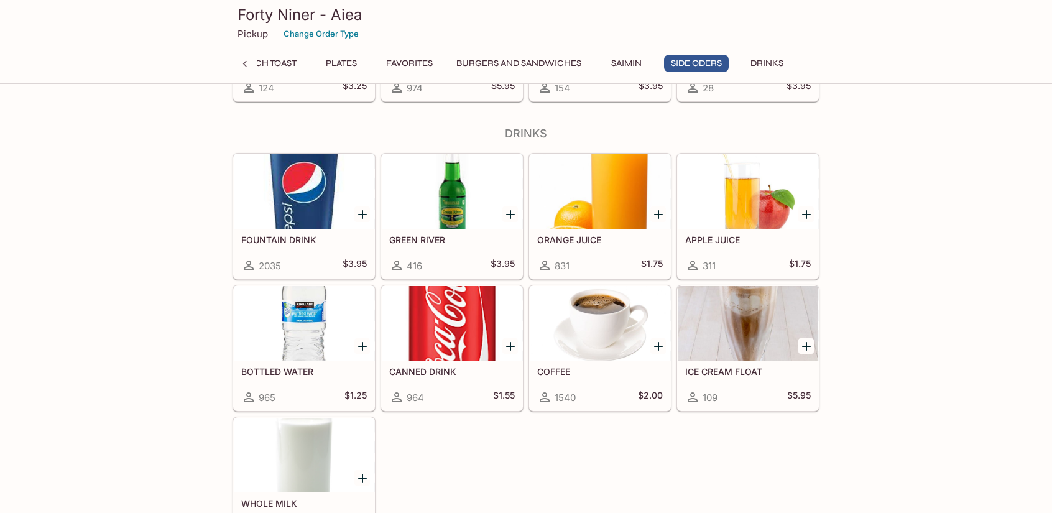
click at [439, 186] on div at bounding box center [452, 191] width 141 height 75
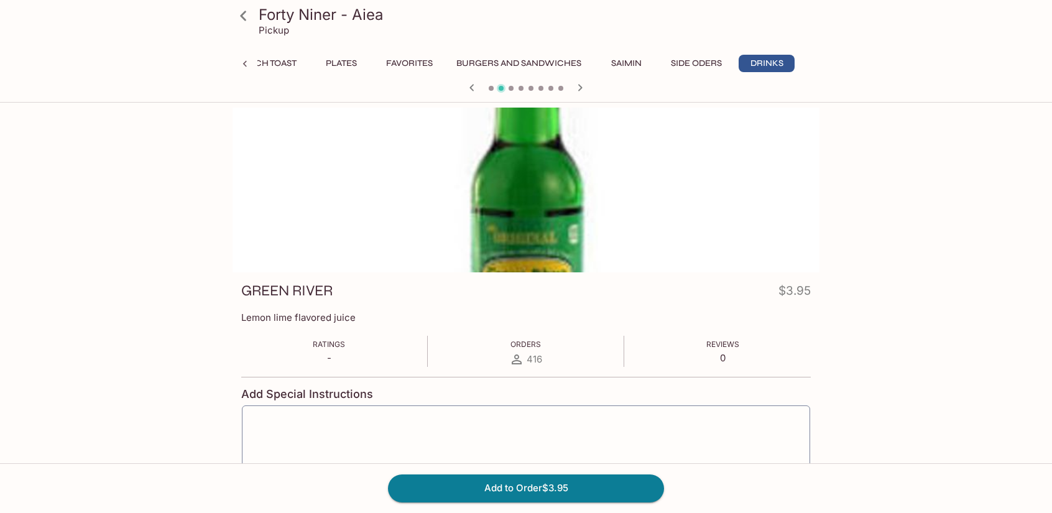
click at [247, 16] on icon at bounding box center [244, 16] width 22 height 22
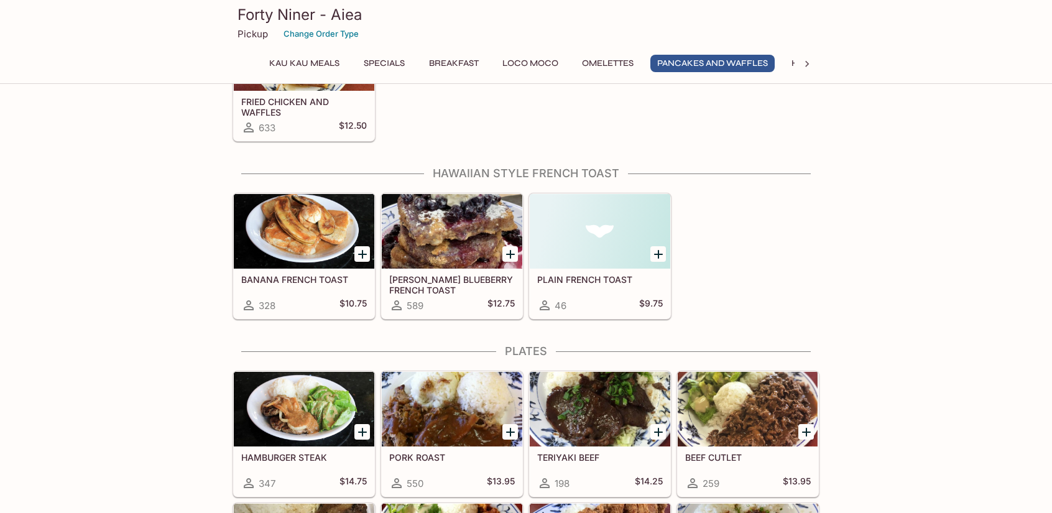
scroll to position [1803, 0]
